Goal: Information Seeking & Learning: Learn about a topic

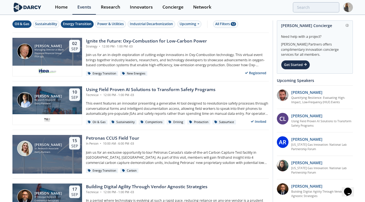
click at [74, 25] on div "Energy Transition" at bounding box center [77, 24] width 28 height 5
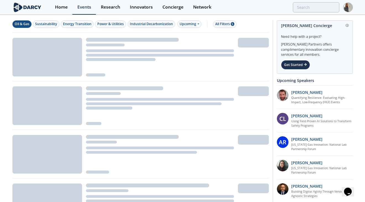
click at [24, 24] on div "Oil & Gas" at bounding box center [22, 24] width 15 height 5
click at [191, 24] on div "Upcoming" at bounding box center [190, 23] width 24 height 7
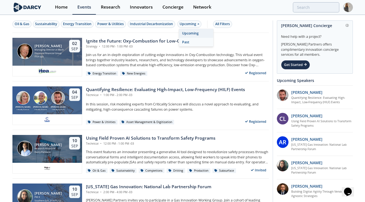
click at [193, 40] on div "Past" at bounding box center [196, 42] width 34 height 9
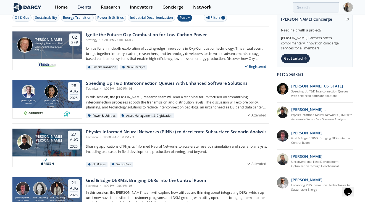
scroll to position [7, 0]
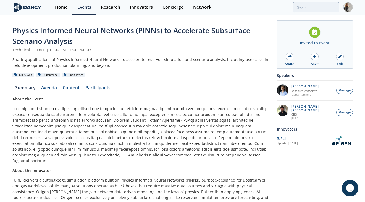
click at [57, 30] on span "Physics Informed Neural Networks (PINNs) to Accelerate Subsurface Scenario Anal…" at bounding box center [131, 35] width 238 height 21
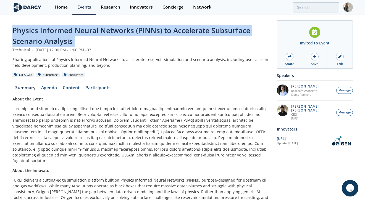
click at [57, 30] on span "Physics Informed Neural Networks (PINNs) to Accelerate Subsurface Scenario Anal…" at bounding box center [131, 35] width 238 height 21
copy header "Physics Informed Neural Networks (PINNs) to Accelerate Subsurface Scenario Anal…"
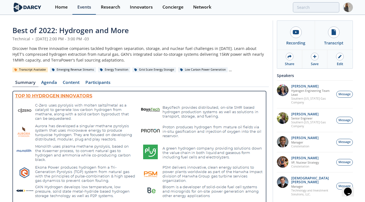
click at [84, 5] on div "Events" at bounding box center [84, 7] width 14 height 4
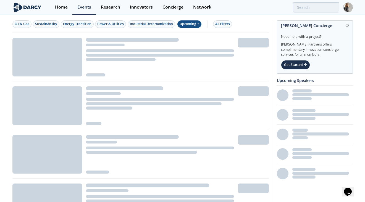
click at [192, 24] on div "Upcoming" at bounding box center [190, 23] width 24 height 7
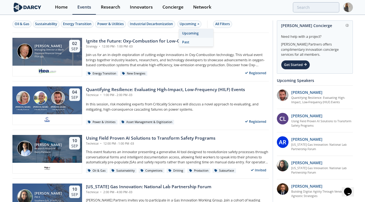
click at [190, 42] on div "Past" at bounding box center [196, 42] width 34 height 9
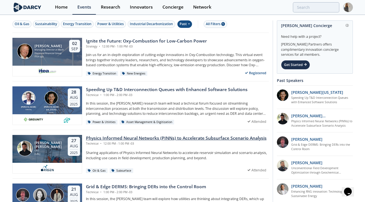
click at [178, 139] on div "Physics Informed Neural Networks (PINNs) to Accelerate Subsurface Scenario Anal…" at bounding box center [176, 138] width 181 height 7
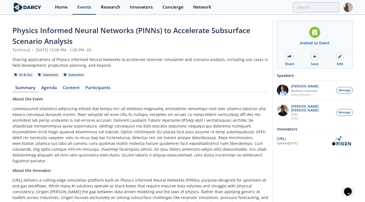
click at [78, 30] on span "Physics Informed Neural Networks (PINNs) to Accelerate Subsurface Scenario Anal…" at bounding box center [131, 35] width 238 height 21
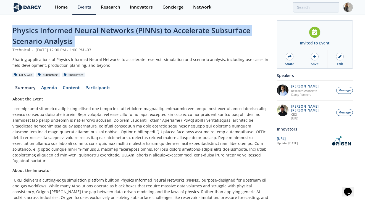
click at [78, 30] on span "Physics Informed Neural Networks (PINNs) to Accelerate Subsurface Scenario Anal…" at bounding box center [131, 35] width 238 height 21
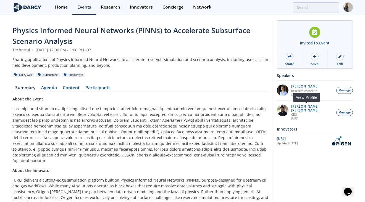
click at [301, 107] on p "[PERSON_NAME] [PERSON_NAME]" at bounding box center [312, 109] width 42 height 8
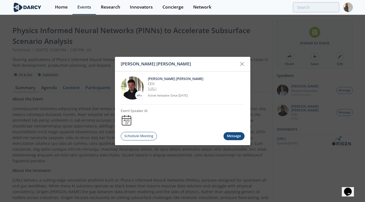
drag, startPoint x: 147, startPoint y: 88, endPoint x: 166, endPoint y: 88, distance: 18.8
click at [166, 88] on div "Ruben Rodriguez Torrado CEO OriGen.AI Active Innovator Since Mar. 2022" at bounding box center [183, 88] width 124 height 33
copy link "[URL]"
drag, startPoint x: 147, startPoint y: 77, endPoint x: 213, endPoint y: 79, distance: 65.3
click at [213, 79] on div "Ruben Rodriguez Torrado CEO OriGen.AI Active Innovator Since Mar. 2022" at bounding box center [183, 88] width 124 height 33
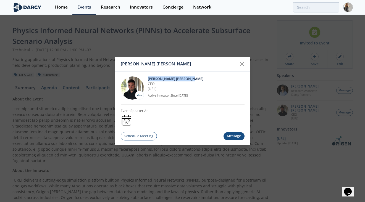
copy p "[PERSON_NAME] [PERSON_NAME]"
click at [242, 65] on icon at bounding box center [242, 64] width 7 height 7
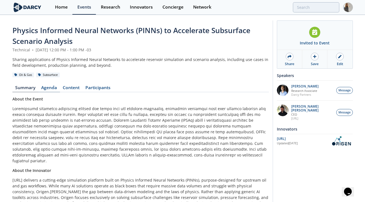
click at [52, 88] on link "Agenda" at bounding box center [49, 89] width 22 height 7
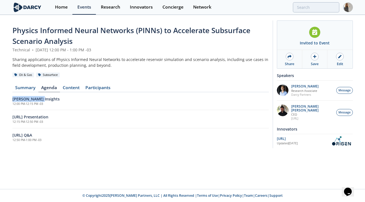
drag, startPoint x: 51, startPoint y: 98, endPoint x: 11, endPoint y: 97, distance: 39.8
click at [11, 97] on div "Physics Informed Neural Networks (PINNs) to Accelerate Subsurface Scenario Anal…" at bounding box center [182, 85] width 365 height 141
copy h6 "Darcy Insights"
click at [305, 85] on p "[PERSON_NAME]" at bounding box center [304, 87] width 27 height 4
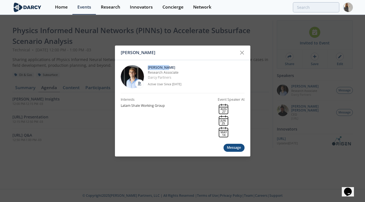
drag, startPoint x: 147, startPoint y: 68, endPoint x: 170, endPoint y: 67, distance: 23.8
click at [170, 67] on div "Juan Mayol Research Associate Darcy Partners Active User Since Nov. 2022" at bounding box center [183, 76] width 124 height 33
copy p "[PERSON_NAME]"
click at [241, 54] on icon at bounding box center [242, 52] width 3 height 3
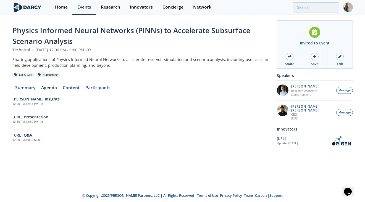
drag, startPoint x: 56, startPoint y: 118, endPoint x: 1, endPoint y: 119, distance: 54.5
click at [1, 119] on div "Physics Informed Neural Networks (PINNs) to Accelerate Subsurface Scenario Anal…" at bounding box center [182, 85] width 365 height 141
copy h6 "Origen.AI Presentation"
click at [299, 105] on p "[PERSON_NAME] [PERSON_NAME]" at bounding box center [312, 109] width 42 height 8
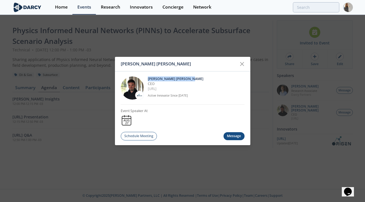
drag, startPoint x: 148, startPoint y: 79, endPoint x: 190, endPoint y: 79, distance: 42.3
click at [190, 79] on p "[PERSON_NAME] [PERSON_NAME]" at bounding box center [196, 78] width 97 height 5
copy p "[PERSON_NAME] [PERSON_NAME]"
click at [241, 64] on icon at bounding box center [242, 64] width 7 height 7
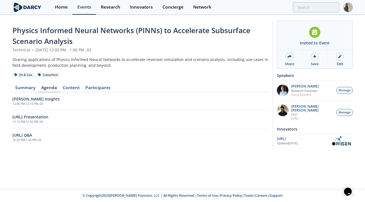
drag, startPoint x: 43, startPoint y: 134, endPoint x: 0, endPoint y: 135, distance: 43.7
click at [0, 135] on div "Physics Informed Neural Networks (PINNs) to Accelerate Subsurface Scenario Anal…" at bounding box center [182, 85] width 365 height 141
copy h6 "Origen.ai Q&A"
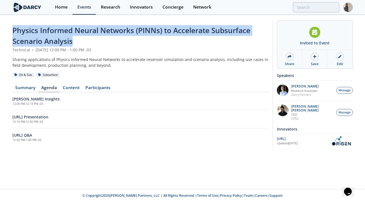
drag, startPoint x: 12, startPoint y: 29, endPoint x: 86, endPoint y: 39, distance: 74.5
click at [86, 39] on div "Physics Informed Neural Networks (PINNs) to Accelerate Subsurface Scenario Anal…" at bounding box center [140, 36] width 257 height 22
copy span "Physics Informed Neural Networks (PINNs) to Accelerate Subsurface Scenario Anal…"
click at [72, 88] on link "Content" at bounding box center [71, 89] width 23 height 7
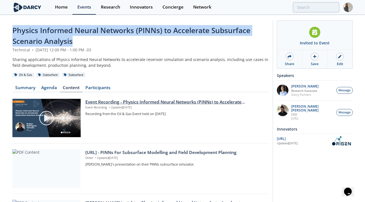
click at [134, 102] on div "Event Recording - Physics Informed Neural Networks (PINNs) to Accelerate Subsur…" at bounding box center [174, 102] width 179 height 7
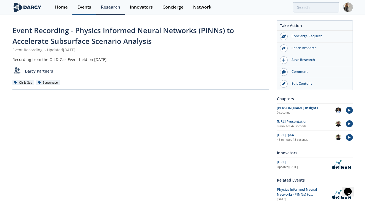
click at [86, 6] on div "Events" at bounding box center [84, 7] width 14 height 4
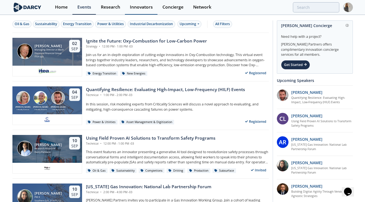
click at [134, 6] on div "Innovators" at bounding box center [141, 7] width 23 height 4
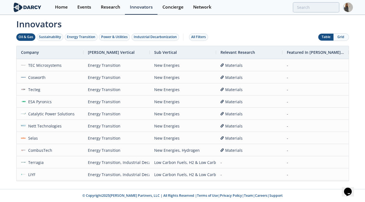
click at [26, 36] on div "Oil & Gas" at bounding box center [26, 37] width 15 height 5
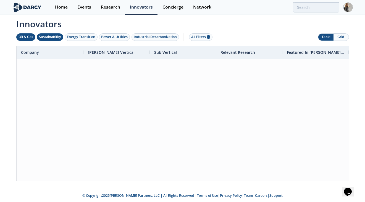
click at [49, 35] on div "Sustainability" at bounding box center [50, 37] width 22 height 5
click at [80, 37] on div "Energy Transition" at bounding box center [81, 37] width 28 height 5
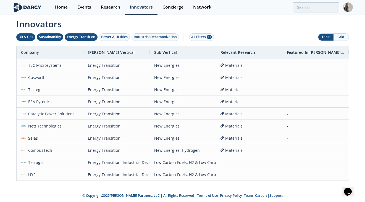
click at [73, 35] on div "Energy Transition" at bounding box center [81, 37] width 28 height 5
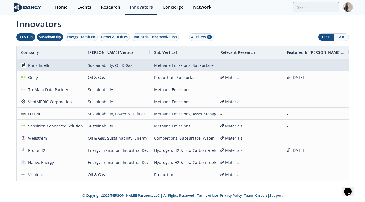
click at [68, 64] on span "Prius Intelli" at bounding box center [50, 65] width 58 height 12
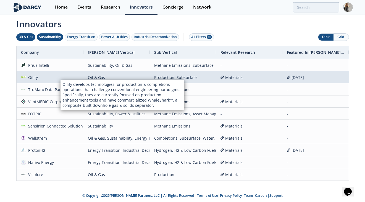
click at [55, 76] on span "Oilify" at bounding box center [50, 78] width 58 height 12
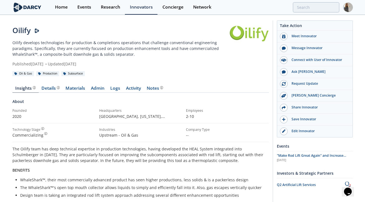
click at [23, 31] on div "Oilify" at bounding box center [120, 30] width 217 height 11
copy div "Oilify"
click at [18, 32] on div "Oilify" at bounding box center [120, 30] width 217 height 11
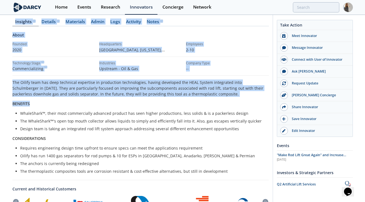
scroll to position [79, 0]
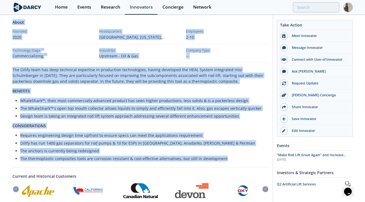
drag, startPoint x: 12, startPoint y: 43, endPoint x: 228, endPoint y: 161, distance: 246.3
click at [228, 161] on div "Oilify Oilify develops technologies for production & completions operations tha…" at bounding box center [140, 128] width 257 height 365
copy div "Oilify develops technologies for production & completions operations that chall…"
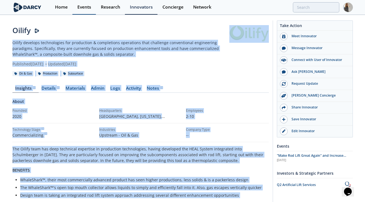
click at [84, 7] on div "Events" at bounding box center [84, 7] width 14 height 4
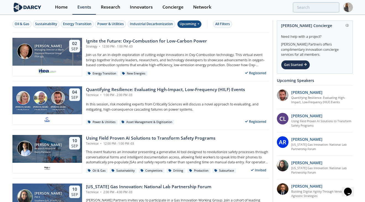
click at [195, 24] on div "Upcoming" at bounding box center [190, 23] width 24 height 7
click at [192, 40] on div "Past" at bounding box center [196, 42] width 34 height 9
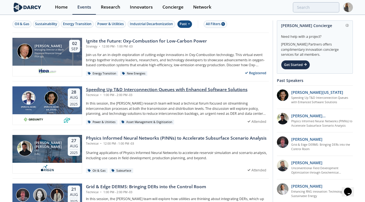
click at [186, 90] on div "Speeding Up T&D Interconnection Queues with Enhanced Software Solutions" at bounding box center [167, 90] width 162 height 7
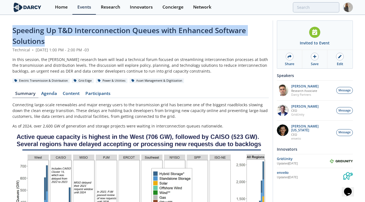
drag, startPoint x: 14, startPoint y: 30, endPoint x: 44, endPoint y: 41, distance: 32.6
click at [44, 41] on span "Speeding Up T&D Interconnection Queues with Enhanced Software Solutions" at bounding box center [129, 35] width 234 height 21
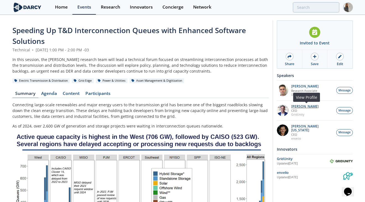
click at [310, 106] on p "[PERSON_NAME]" at bounding box center [304, 107] width 27 height 4
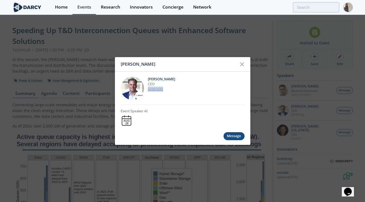
drag, startPoint x: 164, startPoint y: 90, endPoint x: 148, endPoint y: 90, distance: 16.6
click at [148, 90] on p "GridUnity" at bounding box center [196, 89] width 97 height 5
drag, startPoint x: 148, startPoint y: 79, endPoint x: 175, endPoint y: 80, distance: 27.1
click at [175, 80] on p "[PERSON_NAME]" at bounding box center [196, 79] width 97 height 5
click at [242, 64] on icon at bounding box center [242, 64] width 3 height 3
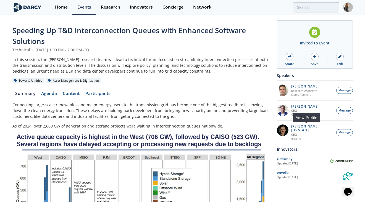
click at [302, 127] on p "[PERSON_NAME][US_STATE]" at bounding box center [312, 129] width 42 height 8
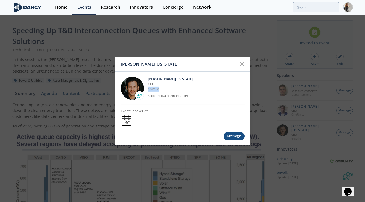
drag, startPoint x: 161, startPoint y: 88, endPoint x: 147, endPoint y: 89, distance: 13.8
click at [147, 89] on div "Luigi Montana CEO envelio Active Innovator Since Dec. 2024" at bounding box center [183, 88] width 124 height 33
drag, startPoint x: 148, startPoint y: 80, endPoint x: 172, endPoint y: 79, distance: 24.1
click at [172, 79] on p "[PERSON_NAME][US_STATE]" at bounding box center [196, 79] width 97 height 5
click at [242, 65] on icon at bounding box center [242, 64] width 7 height 7
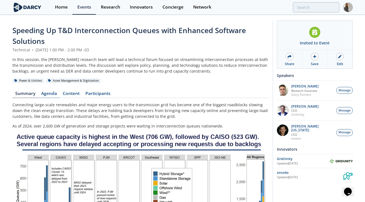
click at [50, 95] on link "Agenda" at bounding box center [49, 95] width 22 height 7
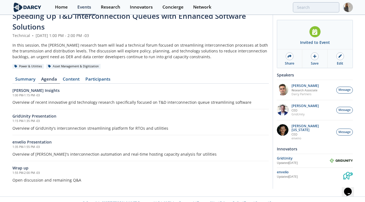
scroll to position [22, 0]
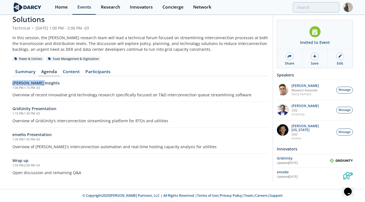
drag, startPoint x: 39, startPoint y: 84, endPoint x: 9, endPoint y: 85, distance: 30.2
click at [9, 85] on div "Speeding Up T&D Interconnection Queues with Enhanced Software Solutions Technic…" at bounding box center [182, 92] width 365 height 196
click at [301, 86] on p "Ken Norris" at bounding box center [305, 86] width 27 height 4
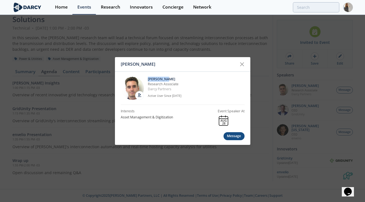
drag, startPoint x: 148, startPoint y: 77, endPoint x: 166, endPoint y: 78, distance: 18.3
click at [166, 78] on p "Ken Norris" at bounding box center [196, 79] width 97 height 5
click at [247, 62] on div at bounding box center [242, 64] width 11 height 11
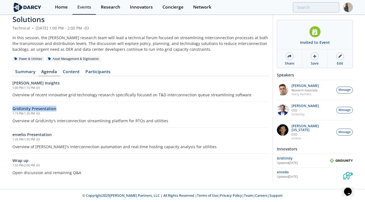
drag, startPoint x: 57, startPoint y: 109, endPoint x: 9, endPoint y: 109, distance: 48.4
click at [9, 109] on div "Speeding Up T&D Interconnection Queues with Enhanced Software Solutions Technic…" at bounding box center [182, 92] width 365 height 196
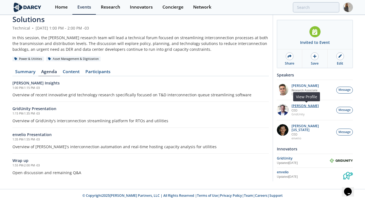
click at [311, 106] on p "[PERSON_NAME]" at bounding box center [305, 106] width 27 height 4
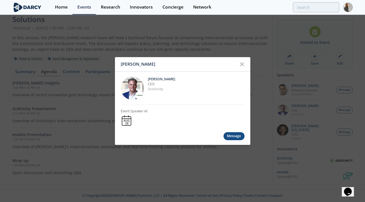
drag, startPoint x: 148, startPoint y: 79, endPoint x: 179, endPoint y: 80, distance: 31.0
click at [179, 80] on p "[PERSON_NAME]" at bounding box center [196, 79] width 97 height 5
click at [241, 64] on icon at bounding box center [242, 64] width 7 height 7
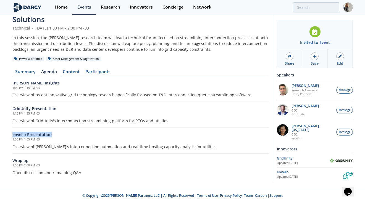
drag, startPoint x: 54, startPoint y: 135, endPoint x: 2, endPoint y: 136, distance: 52.5
click at [2, 136] on div "Speeding Up T&D Interconnection Queues with Enhanced Software Solutions Technic…" at bounding box center [182, 92] width 365 height 196
click at [303, 126] on p "[PERSON_NAME][US_STATE]" at bounding box center [313, 128] width 42 height 8
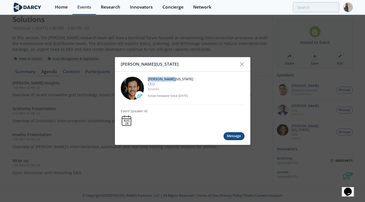
drag, startPoint x: 148, startPoint y: 79, endPoint x: 172, endPoint y: 79, distance: 24.1
click at [172, 79] on p "[PERSON_NAME][US_STATE]" at bounding box center [196, 79] width 97 height 5
click at [242, 62] on icon at bounding box center [242, 64] width 7 height 7
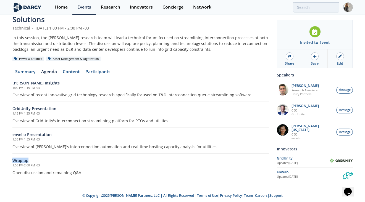
drag, startPoint x: 13, startPoint y: 160, endPoint x: 35, endPoint y: 161, distance: 21.9
click at [35, 161] on h6 "Wrap up" at bounding box center [140, 161] width 257 height 6
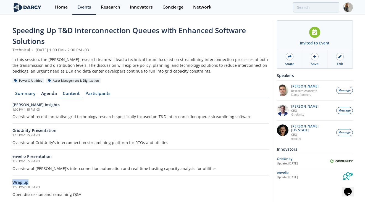
click at [69, 92] on link "Content" at bounding box center [71, 95] width 23 height 7
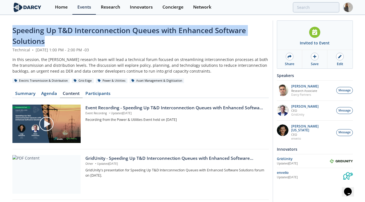
drag, startPoint x: 12, startPoint y: 29, endPoint x: 45, endPoint y: 43, distance: 35.5
click at [45, 43] on div "Speeding Up T&D Interconnection Queues with Enhanced Software Solutions" at bounding box center [140, 36] width 257 height 22
click at [139, 106] on div "Event Recording - Speeding Up T&D Interconnection Queues with Enhanced Software…" at bounding box center [174, 108] width 179 height 7
